Goal: Information Seeking & Learning: Check status

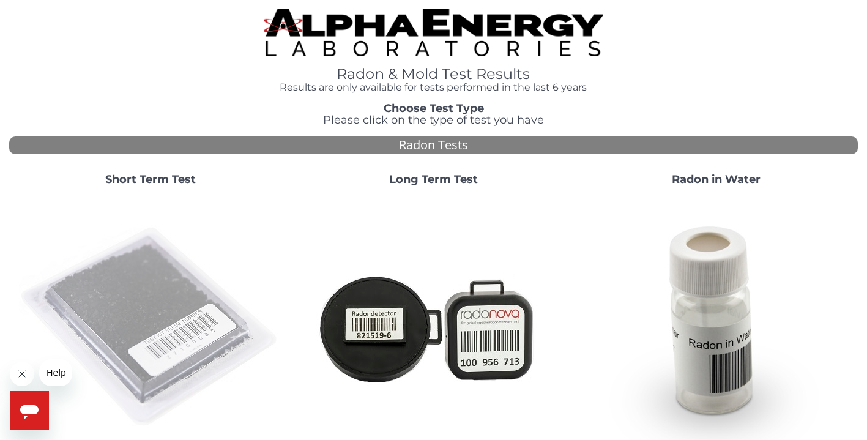
click at [171, 318] on img at bounding box center [150, 327] width 263 height 263
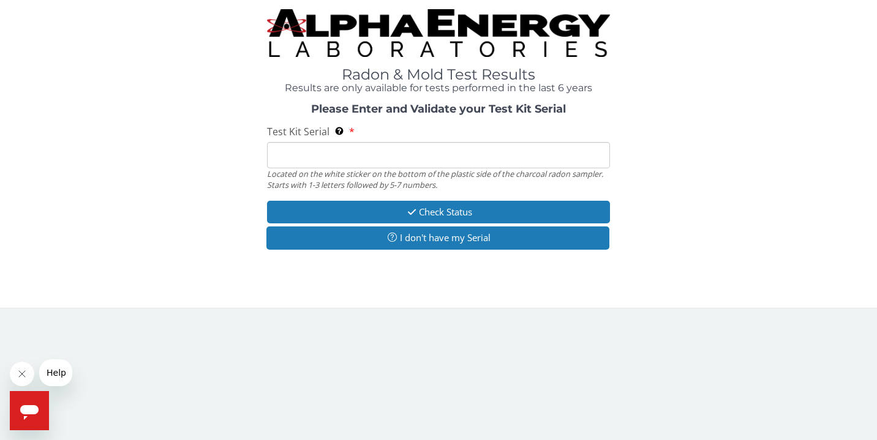
click at [351, 157] on input "Test Kit Serial Located on the white sticker on the bottom of the plastic side …" at bounding box center [438, 155] width 343 height 26
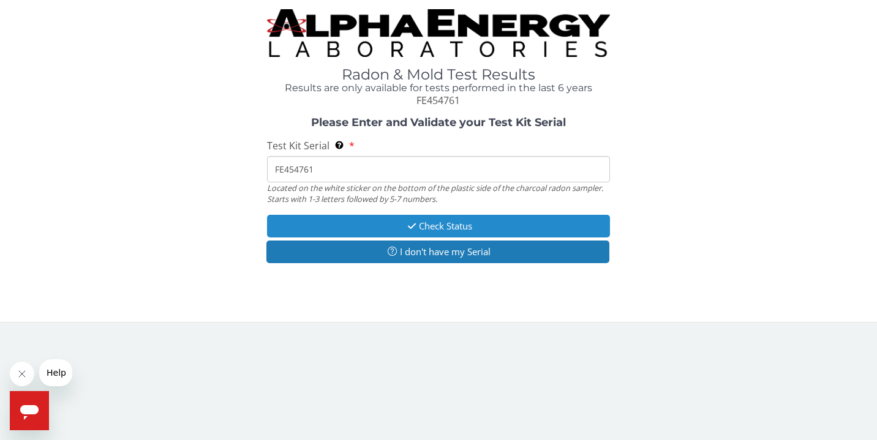
type input "FE454761"
click at [433, 220] on button "Check Status" at bounding box center [438, 226] width 343 height 23
